Goal: Information Seeking & Learning: Learn about a topic

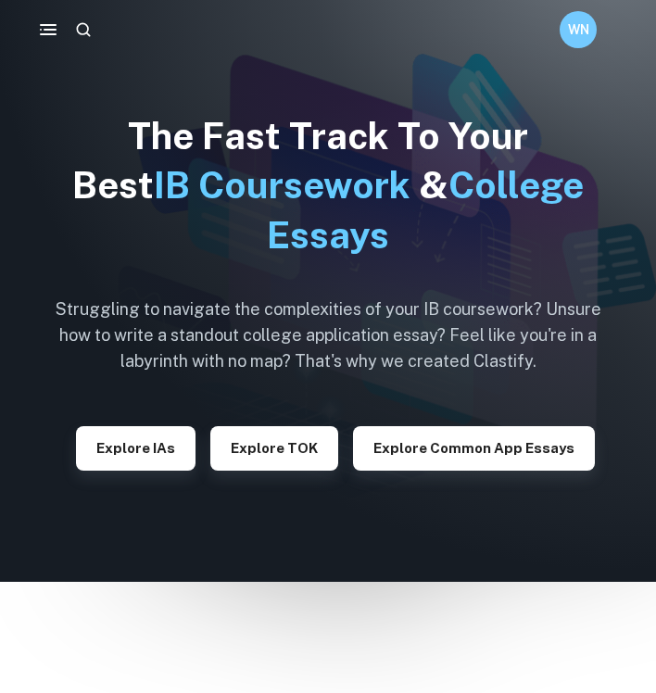
click at [164, 448] on button "Explore IAs" at bounding box center [136, 448] width 120 height 44
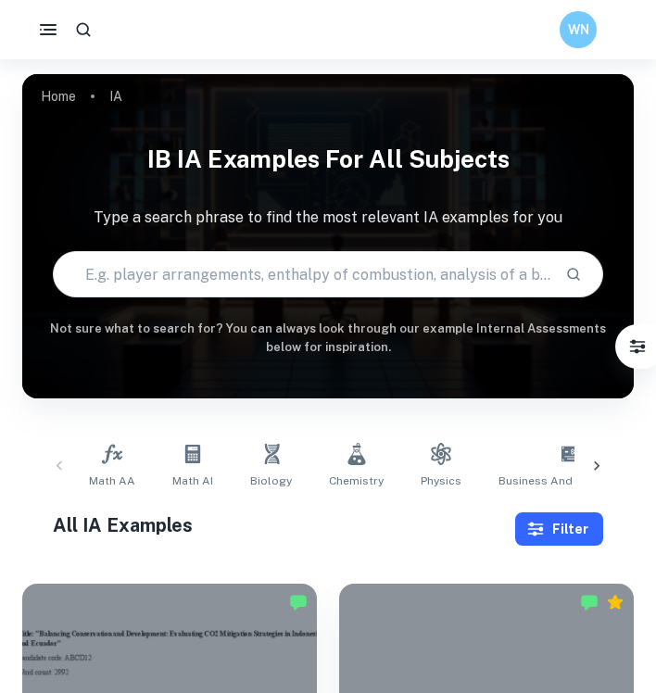
click at [548, 532] on button "Filter" at bounding box center [559, 529] width 88 height 33
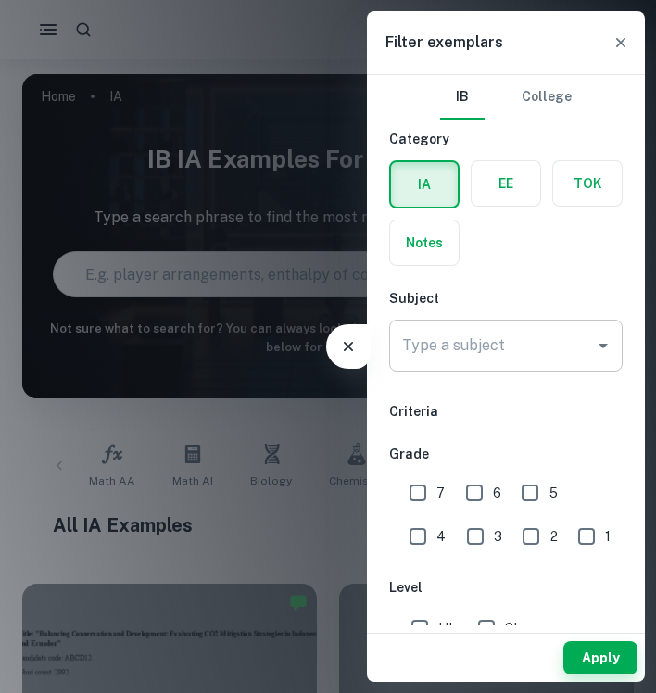
click at [442, 353] on input "Type a subject" at bounding box center [492, 345] width 189 height 35
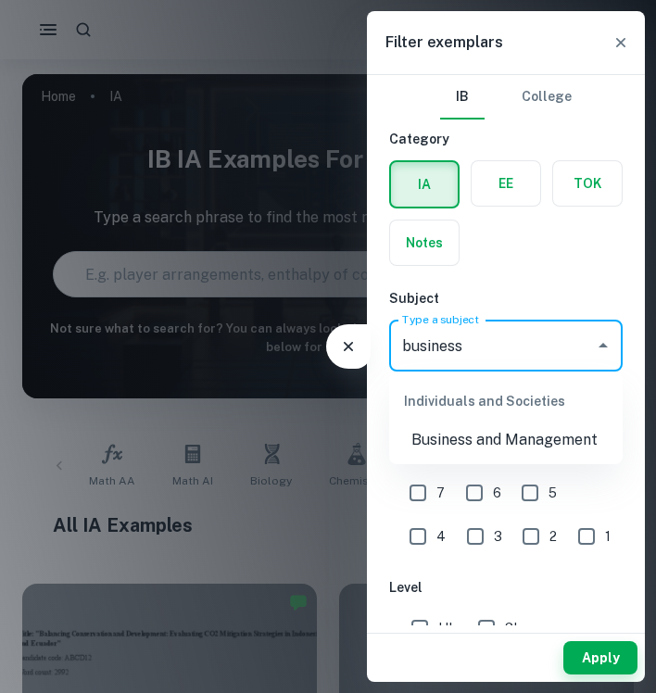
click at [485, 436] on li "Business and Management" at bounding box center [506, 440] width 234 height 33
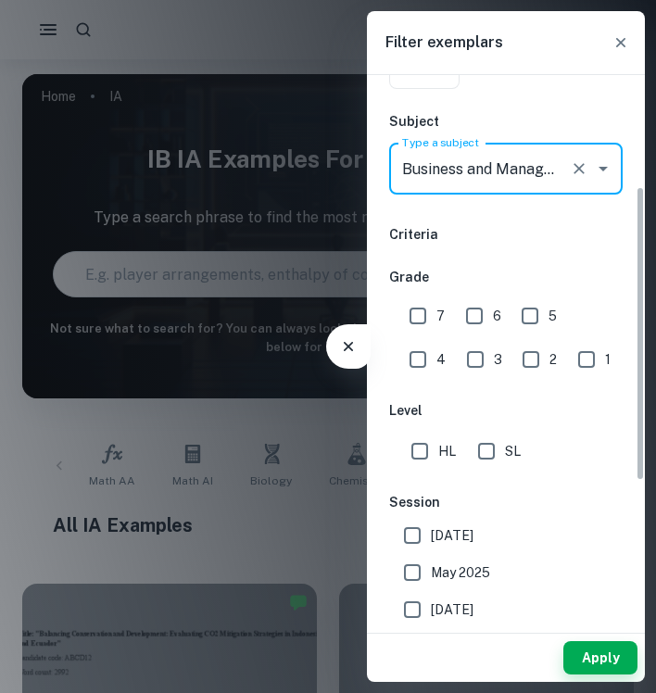
scroll to position [221, 0]
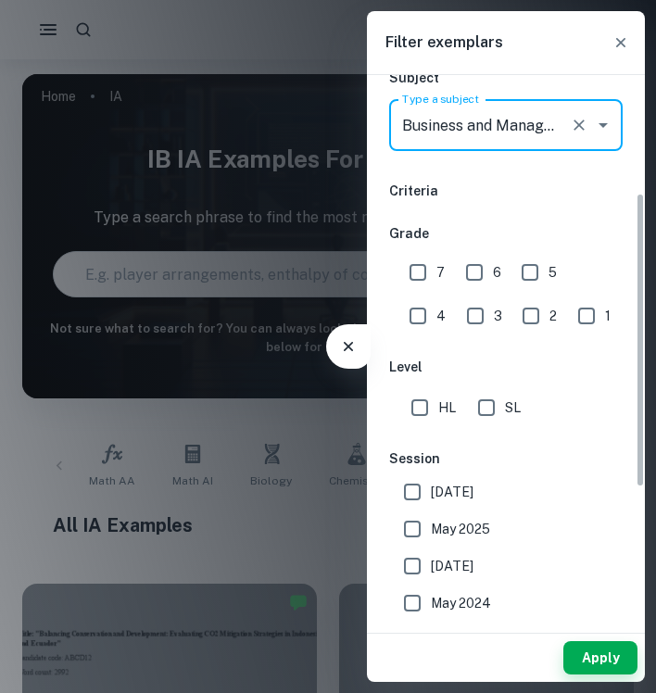
type input "Business and Management"
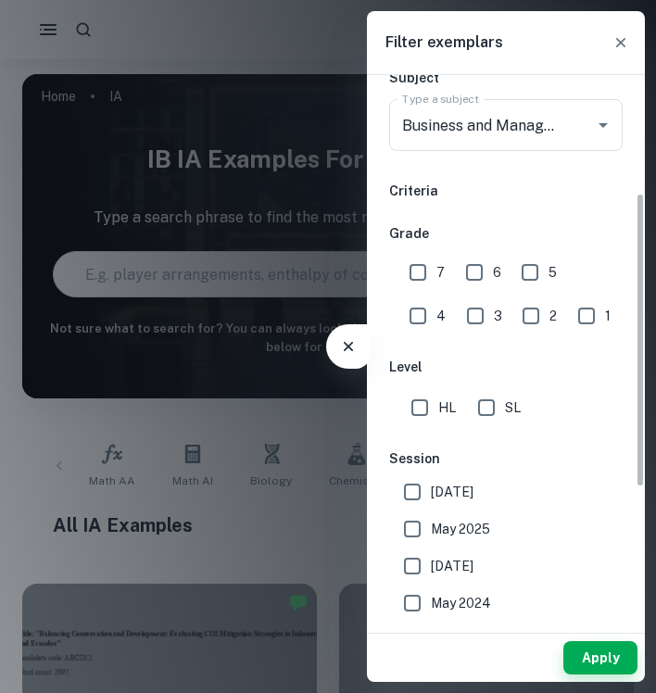
click at [462, 531] on span "May 2025" at bounding box center [460, 529] width 59 height 20
click at [431, 531] on input "May 2025" at bounding box center [412, 529] width 37 height 37
checkbox input "true"
click at [450, 575] on span "November 2024" at bounding box center [452, 566] width 43 height 20
click at [431, 575] on input "November 2024" at bounding box center [412, 566] width 37 height 37
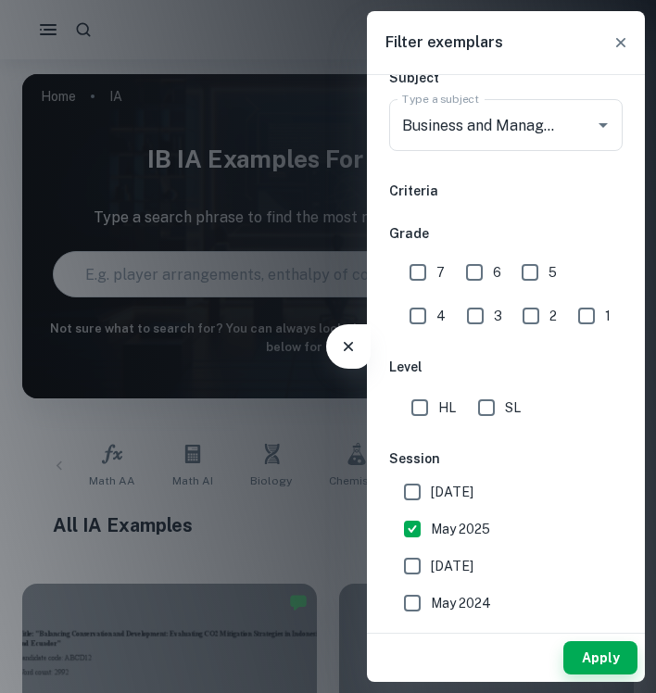
checkbox input "true"
click at [437, 592] on label "May 2024" at bounding box center [501, 603] width 214 height 37
click at [431, 592] on input "May 2024" at bounding box center [412, 603] width 37 height 37
checkbox input "true"
click at [427, 488] on input "May 2026" at bounding box center [412, 492] width 37 height 37
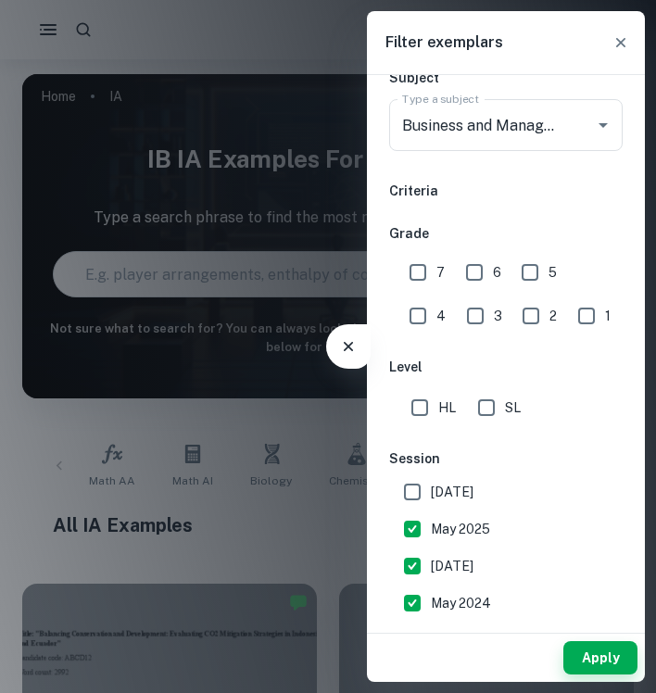
checkbox input "true"
click at [420, 277] on input "7" at bounding box center [417, 272] width 37 height 37
checkbox input "true"
click at [576, 659] on button "Apply" at bounding box center [601, 657] width 74 height 33
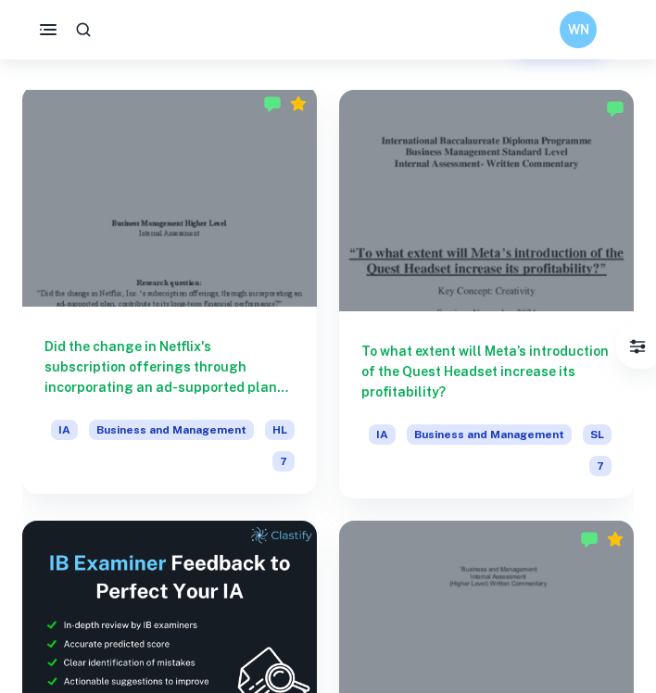
scroll to position [483, 0]
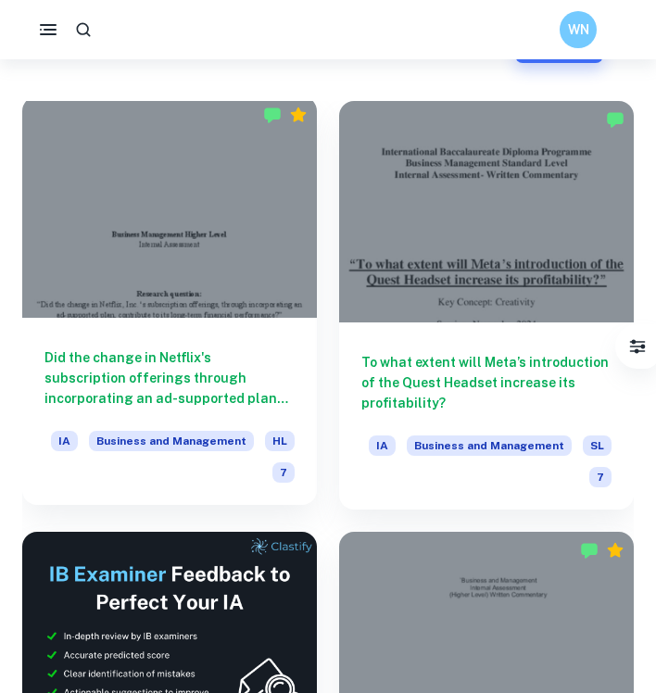
click at [234, 264] on div at bounding box center [169, 207] width 295 height 222
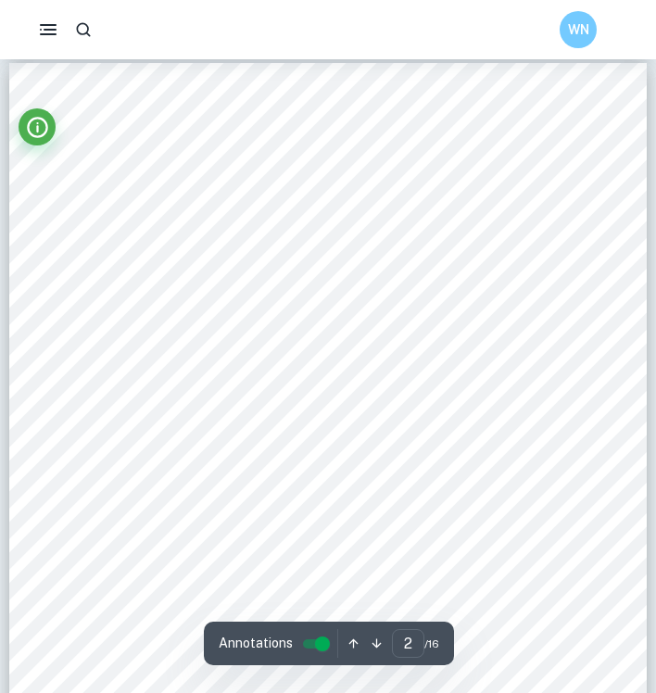
scroll to position [1196, 0]
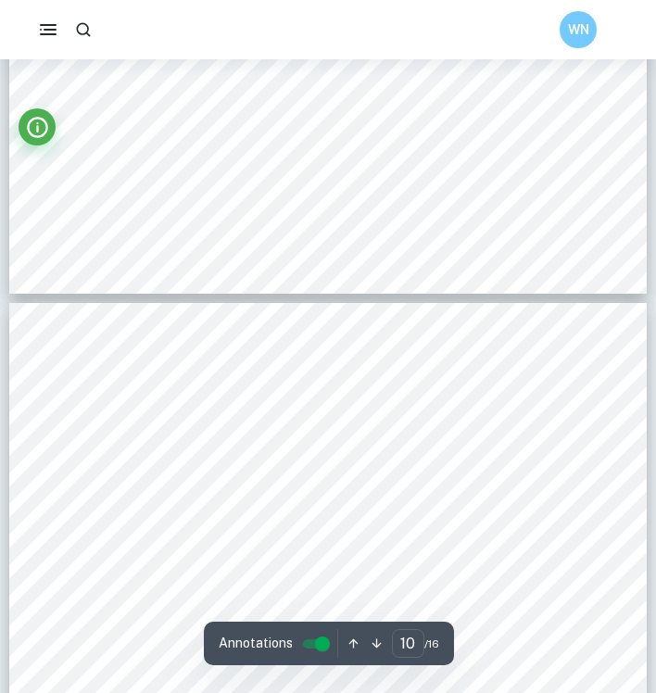
type input "11"
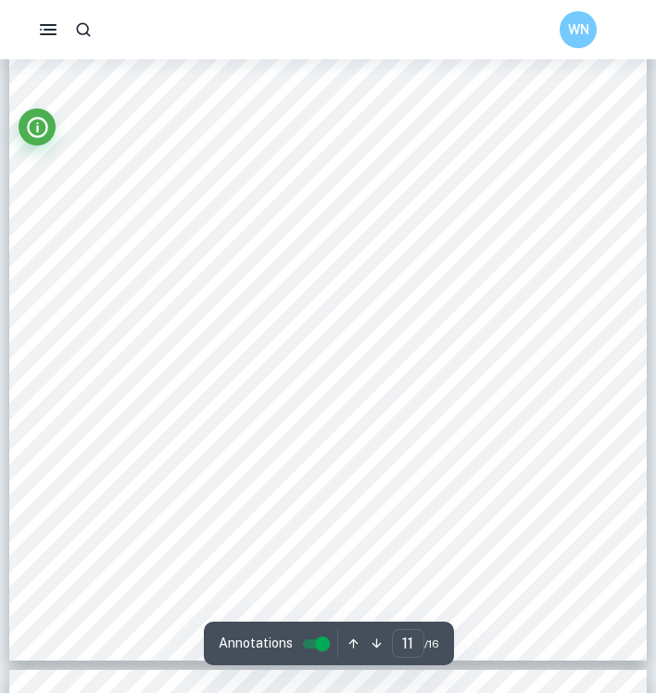
scroll to position [9520, 0]
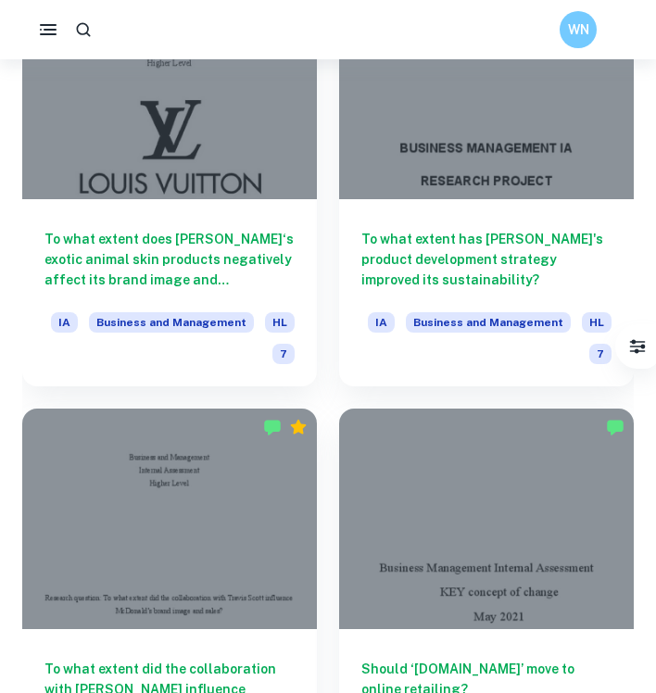
scroll to position [1468, 0]
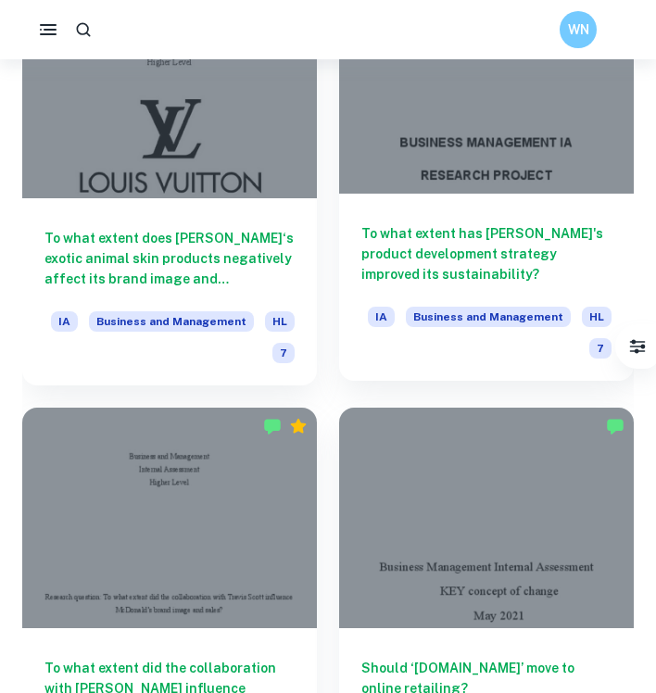
click at [443, 223] on h6 "To what extent has Zara's product development strategy improved its sustainabil…" at bounding box center [486, 253] width 250 height 61
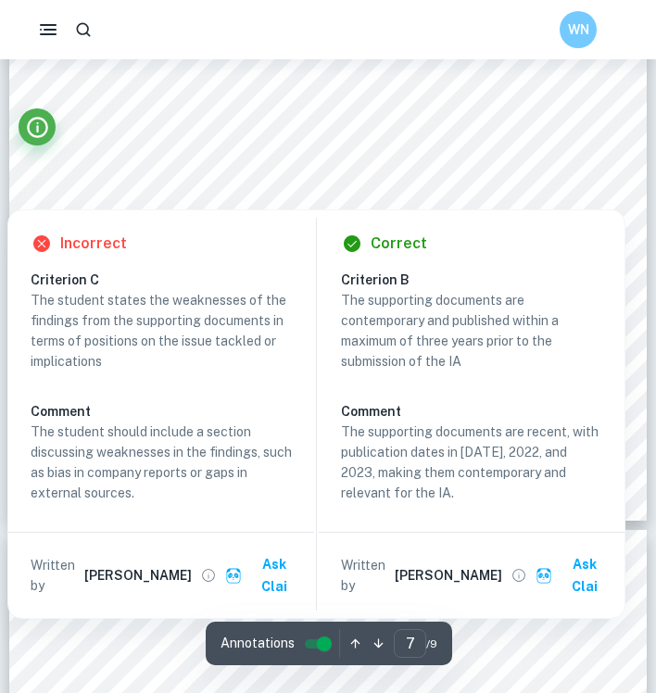
scroll to position [6020, 0]
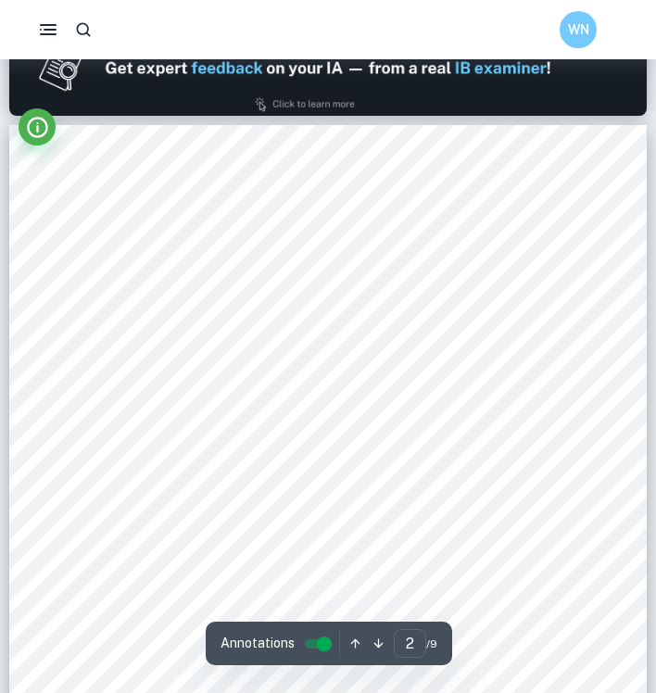
type input "1"
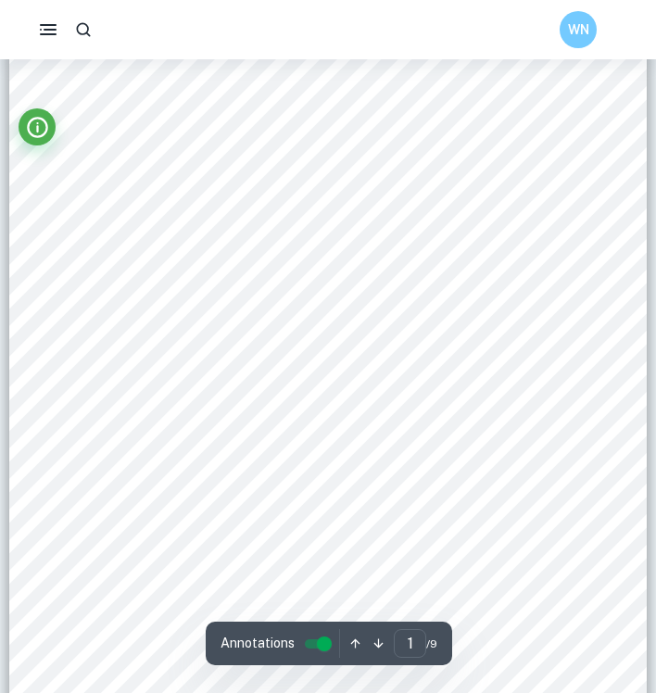
scroll to position [150, 0]
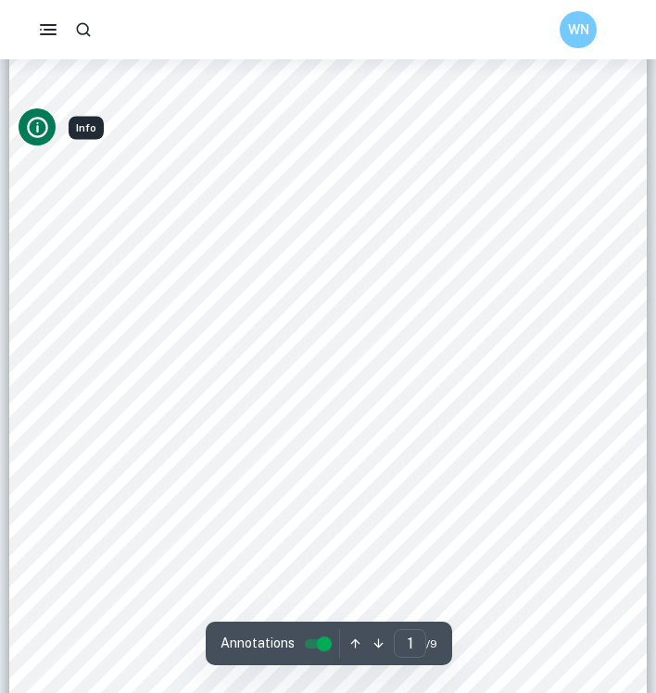
click at [27, 133] on icon "Info" at bounding box center [37, 127] width 25 height 25
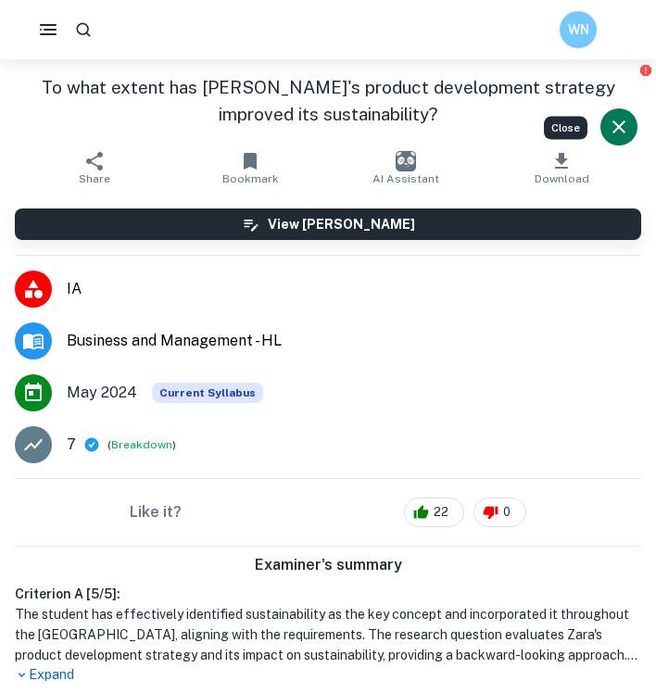
click at [619, 124] on icon "Close" at bounding box center [619, 127] width 22 height 22
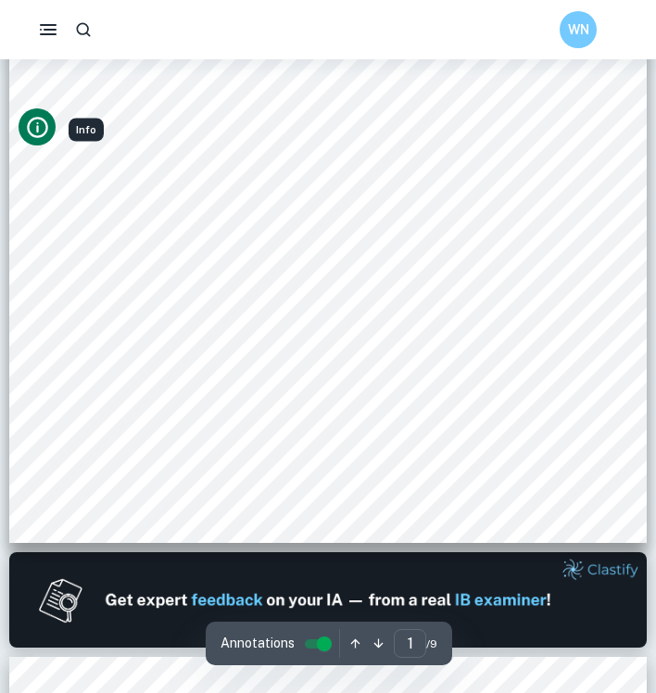
scroll to position [437, 0]
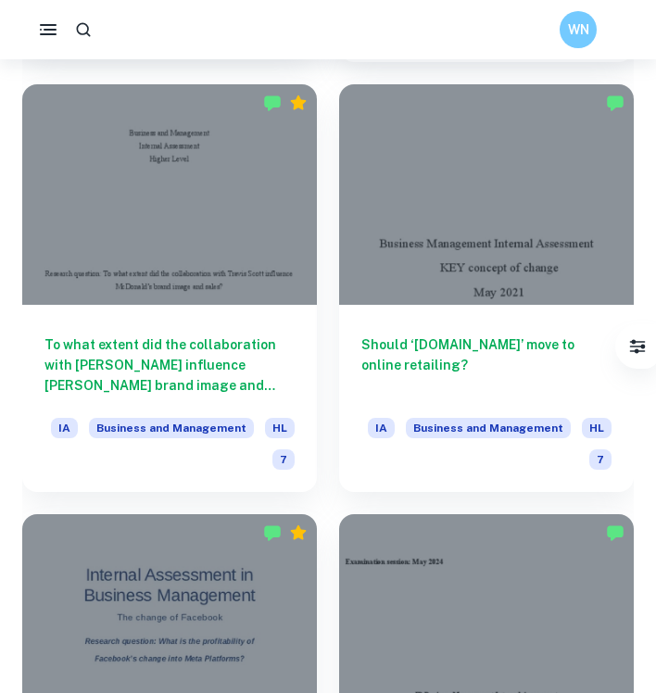
scroll to position [1794, 0]
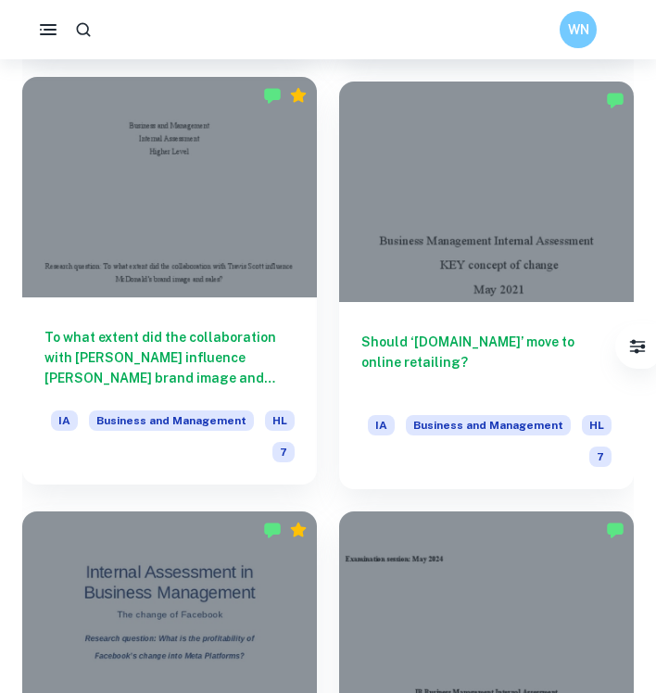
click at [192, 237] on div at bounding box center [169, 188] width 295 height 222
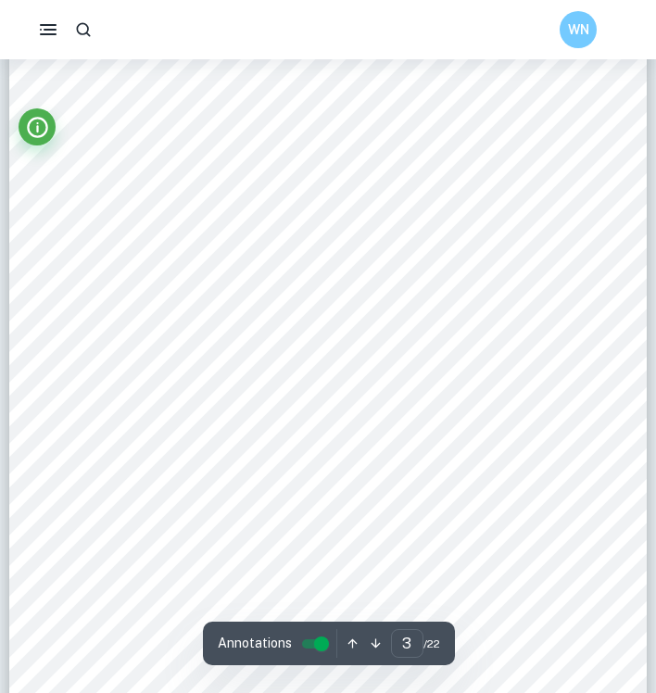
scroll to position [2004, 0]
click at [39, 124] on icon "Info" at bounding box center [37, 127] width 25 height 25
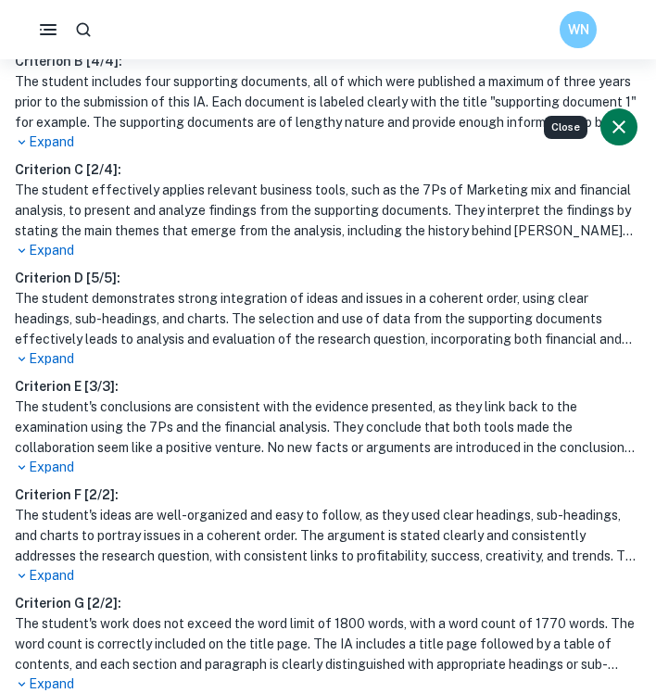
scroll to position [678, 0]
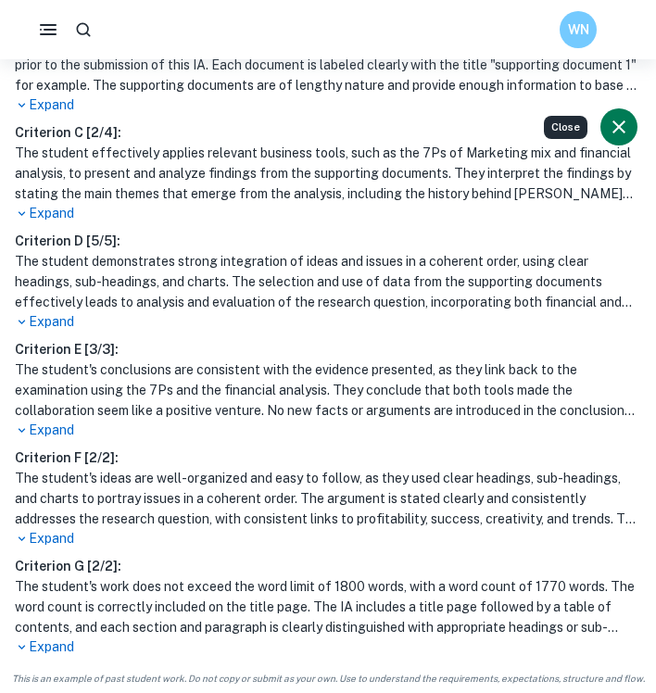
click at [65, 214] on p "Expand" at bounding box center [328, 213] width 627 height 19
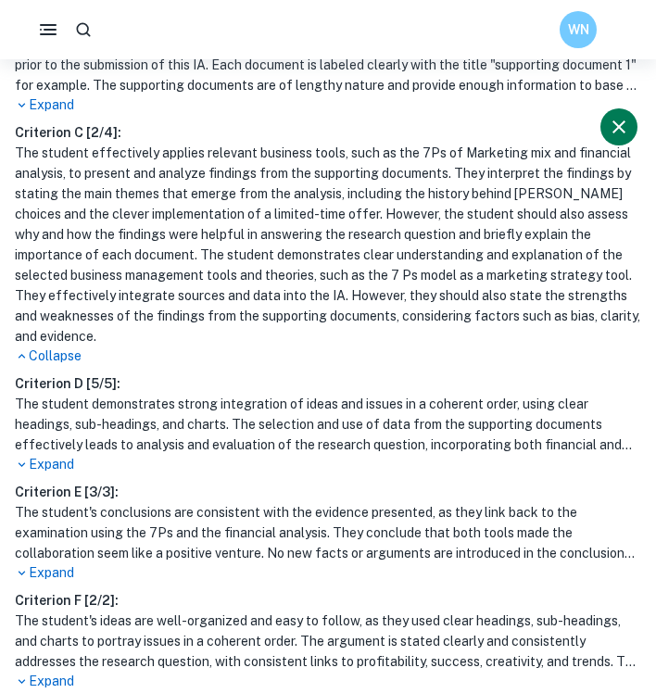
click at [614, 133] on icon "Close" at bounding box center [619, 126] width 13 height 13
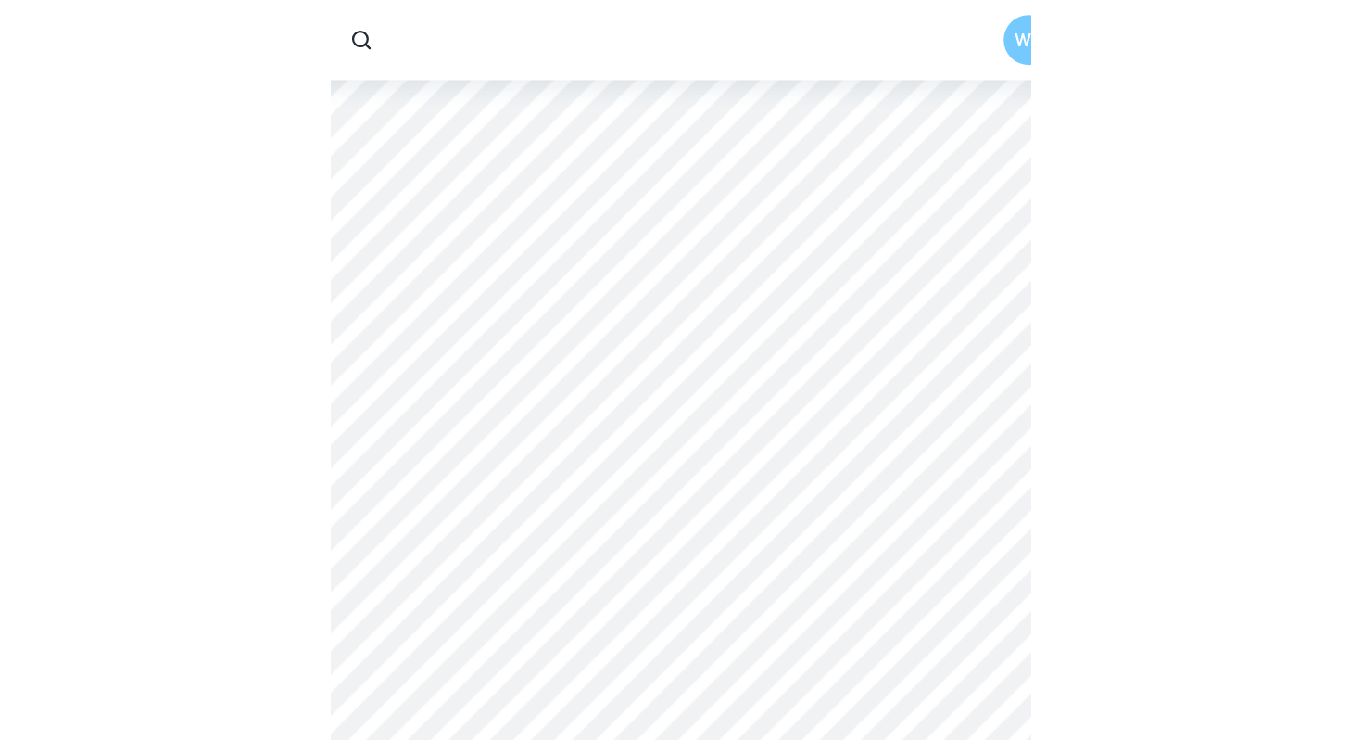
scroll to position [3866, 0]
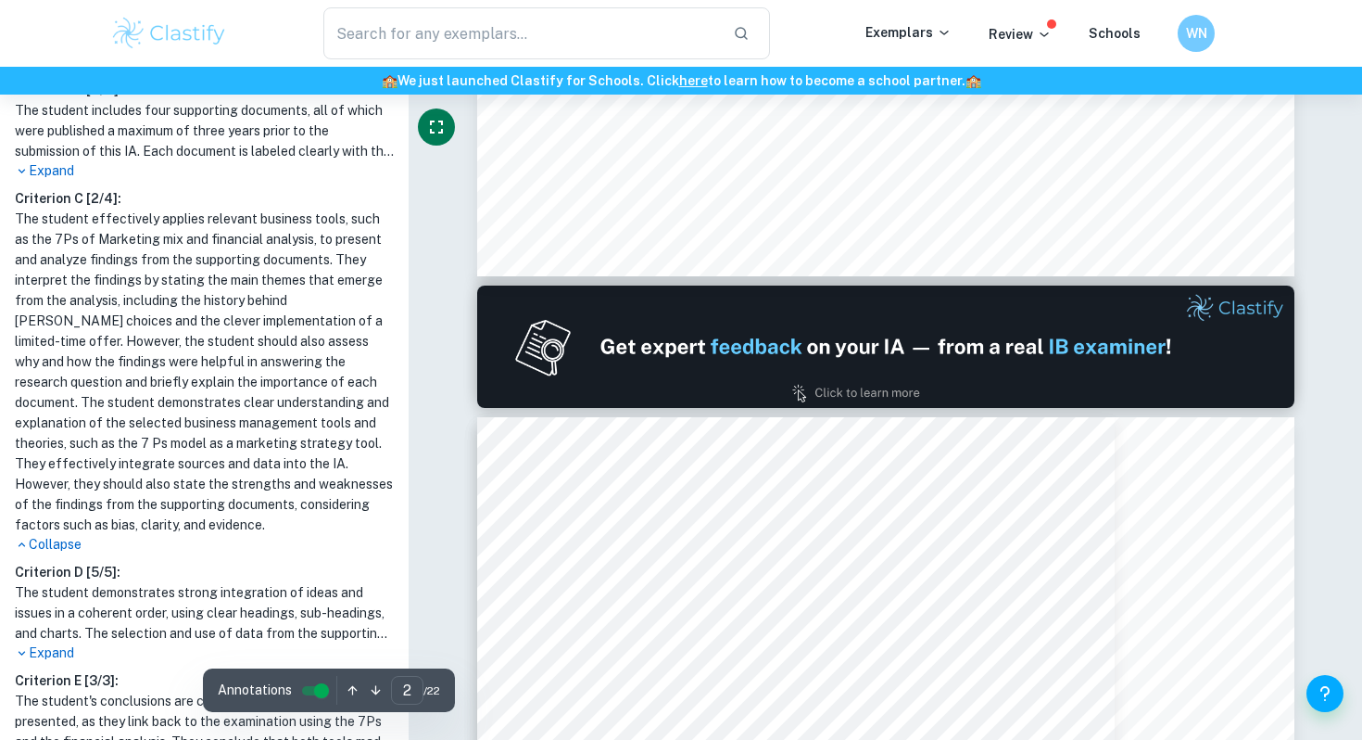
type input "1"
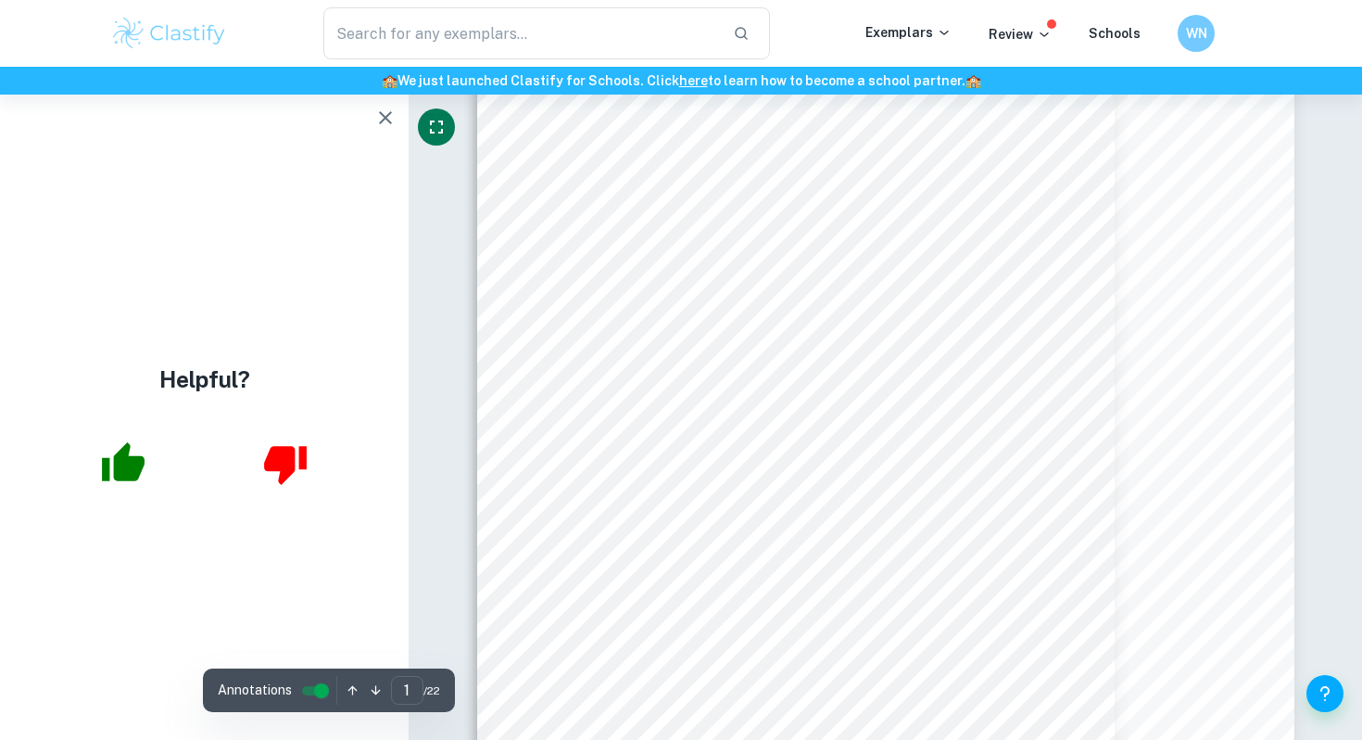
scroll to position [0, 0]
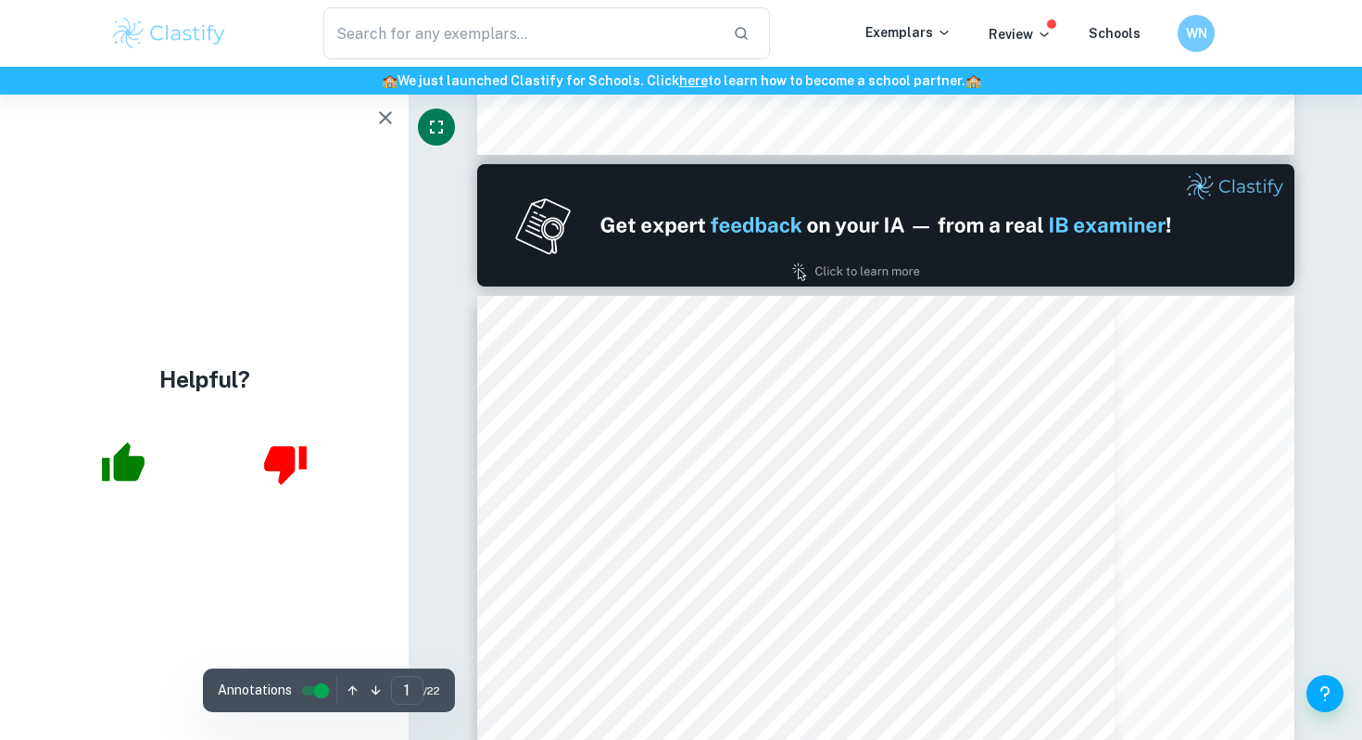
type input "2"
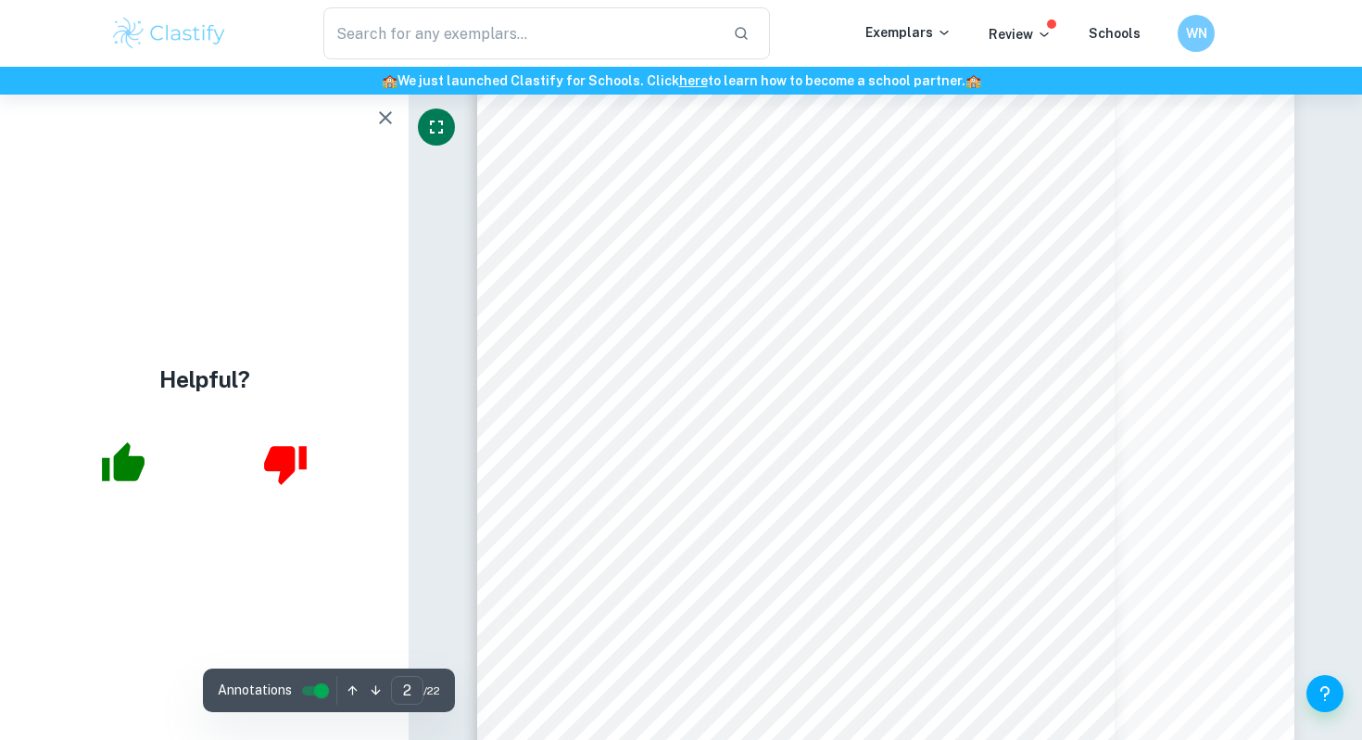
scroll to position [1357, 0]
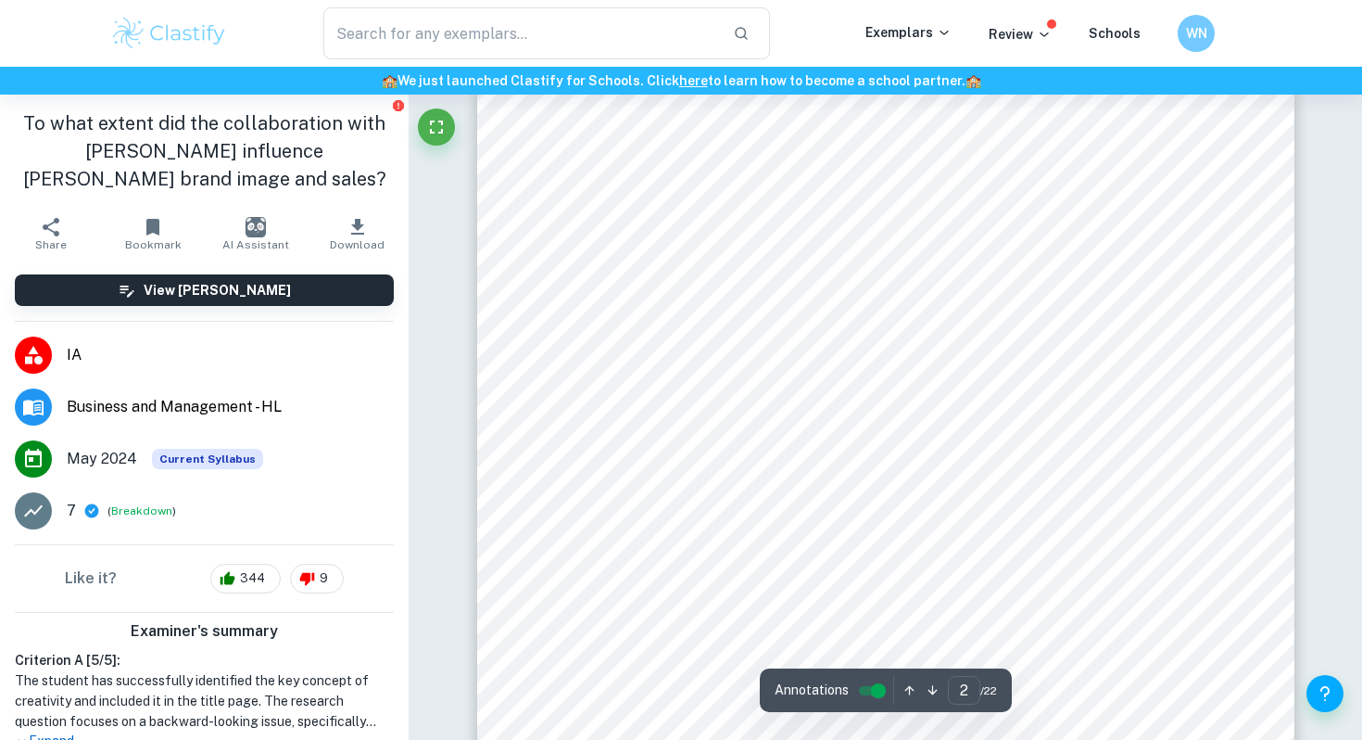
scroll to position [1324, 0]
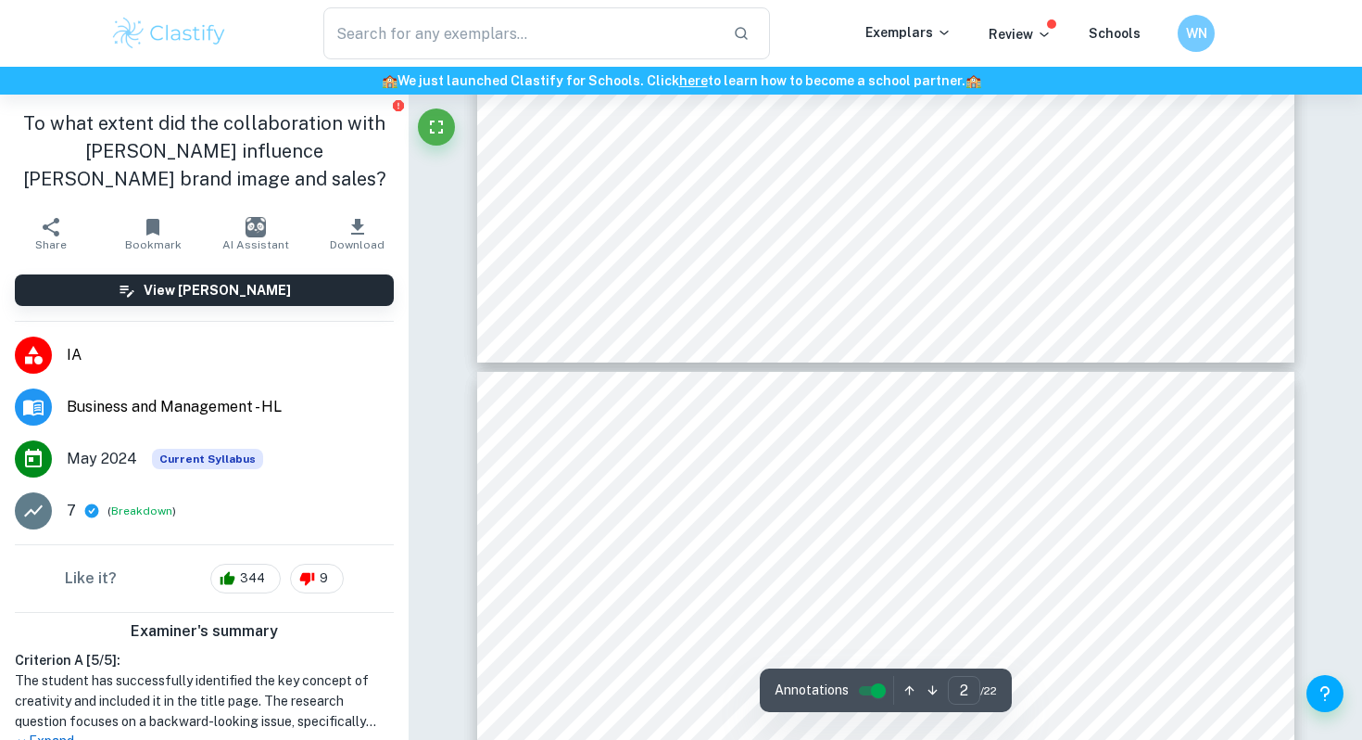
type input "3"
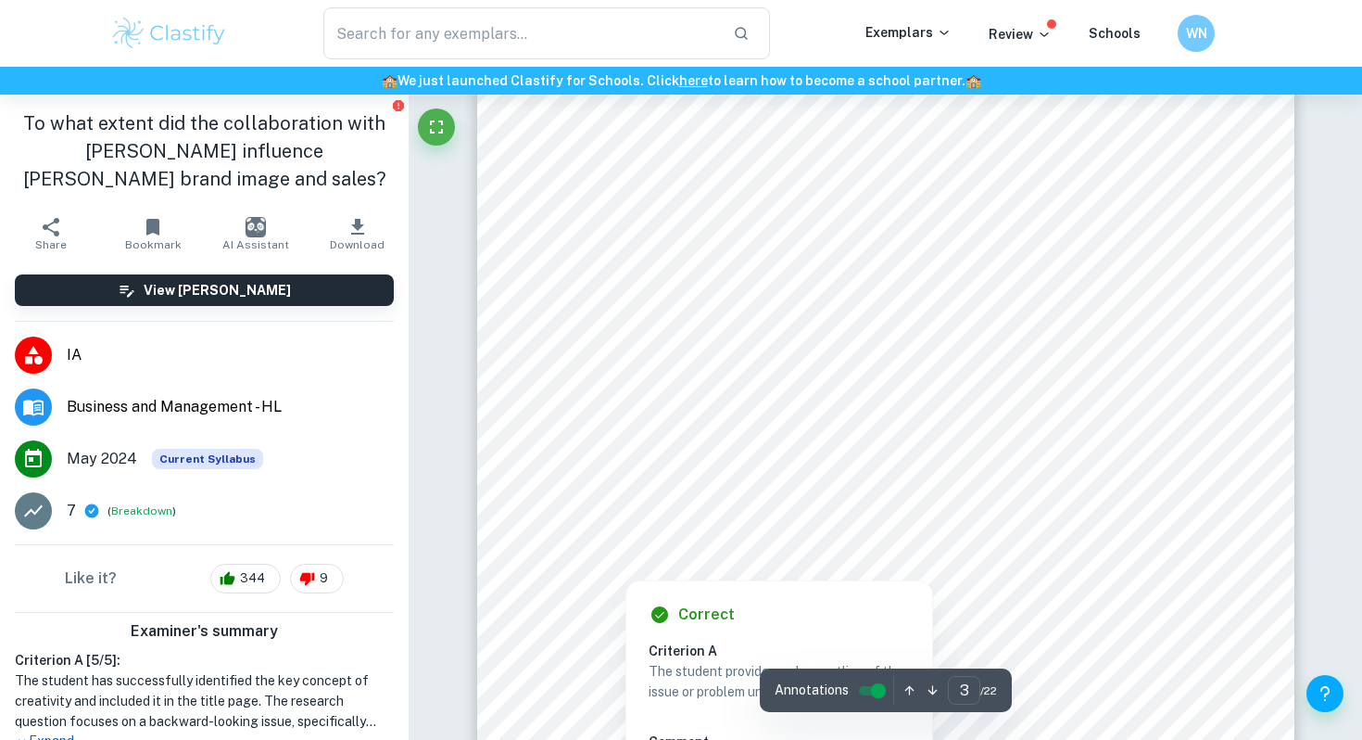
scroll to position [2609, 0]
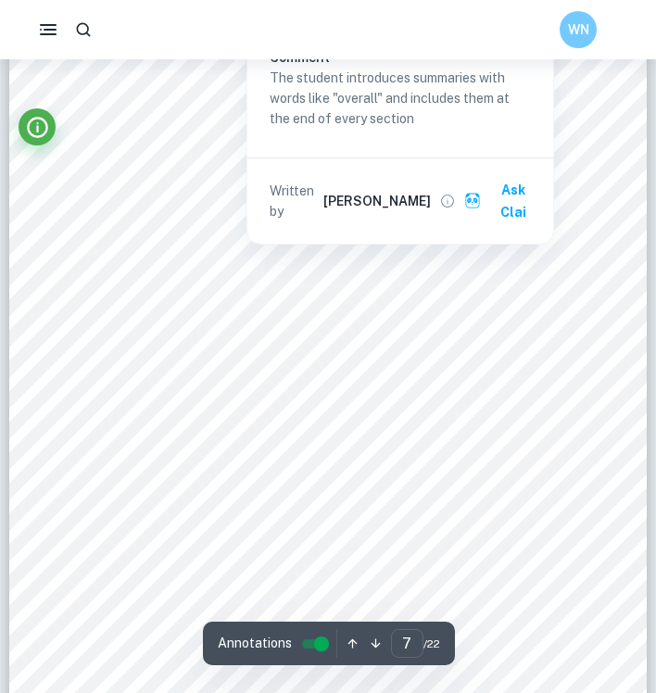
scroll to position [5613, 0]
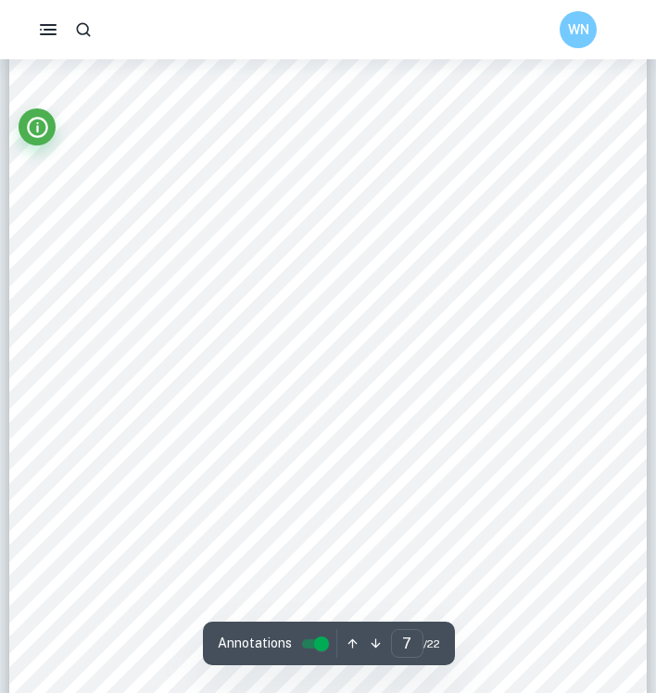
click at [197, 365] on span "include not only the impact of the collaboration but also other factors that ma…" at bounding box center [327, 363] width 482 height 13
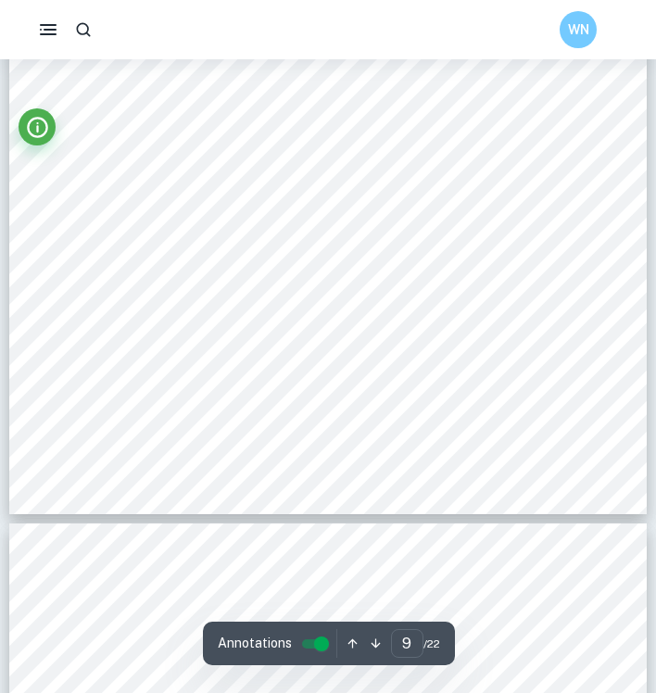
scroll to position [7840, 0]
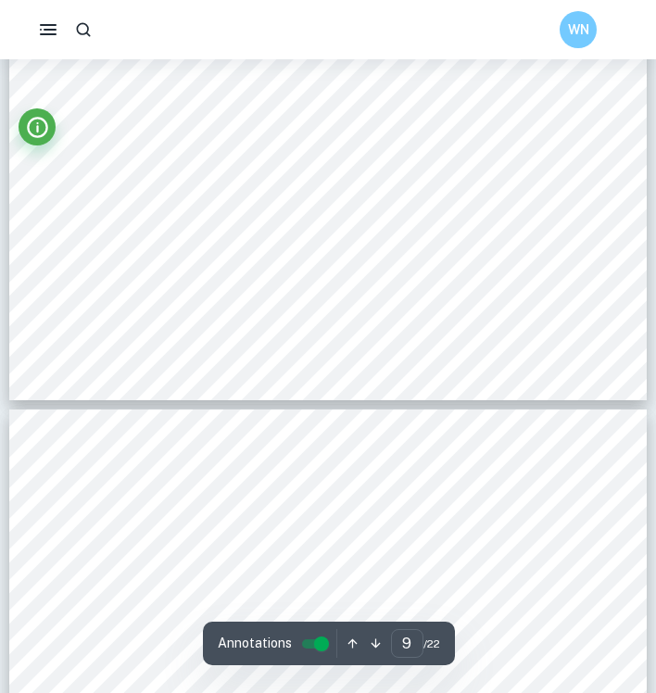
type input "10"
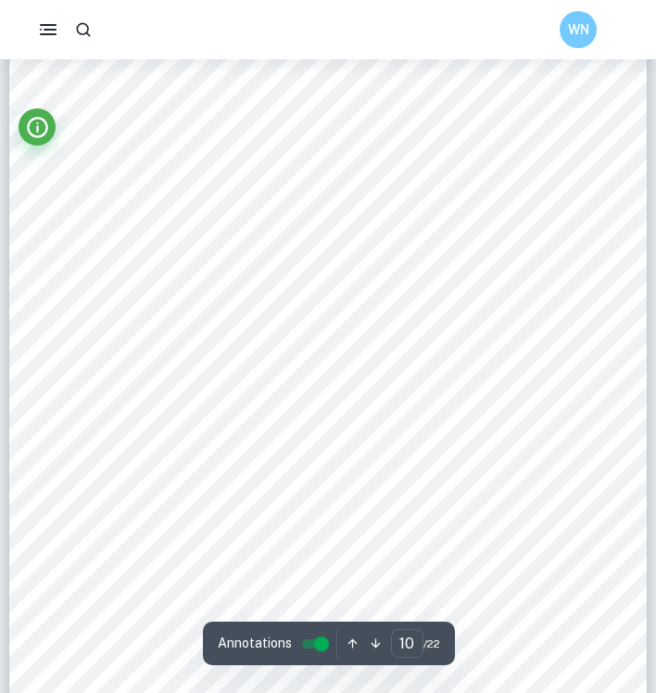
scroll to position [8478, 0]
